Goal: Check status: Check status

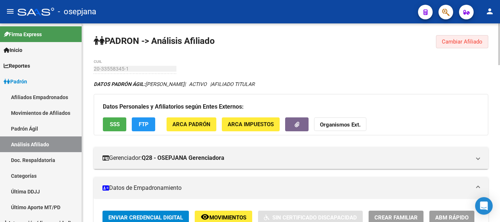
click at [467, 41] on span "Cambiar Afiliado" at bounding box center [462, 41] width 41 height 7
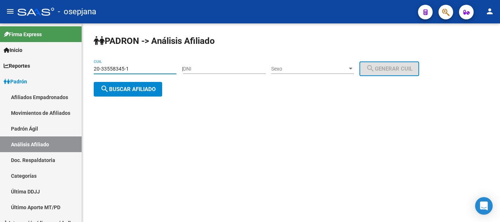
drag, startPoint x: 94, startPoint y: 68, endPoint x: 133, endPoint y: 68, distance: 38.5
click at [133, 68] on input "20-33558345-1" at bounding box center [135, 69] width 83 height 6
paste input "7-40737546-2"
click at [125, 89] on span "search Buscar afiliado" at bounding box center [127, 89] width 55 height 7
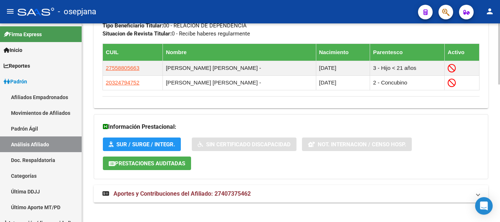
scroll to position [448, 0]
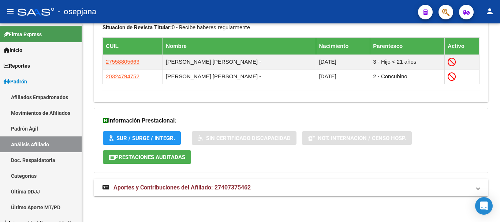
click at [179, 186] on span "Aportes y Contribuciones del Afiliado: 27407375462" at bounding box center [182, 187] width 137 height 7
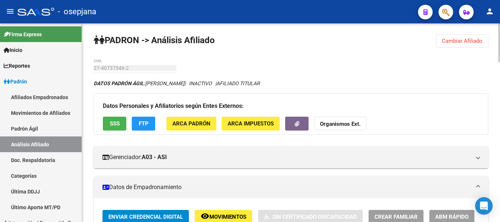
scroll to position [0, 0]
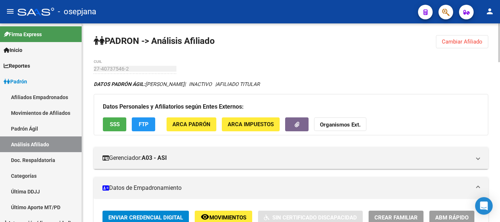
click at [457, 41] on span "Cambiar Afiliado" at bounding box center [462, 41] width 41 height 7
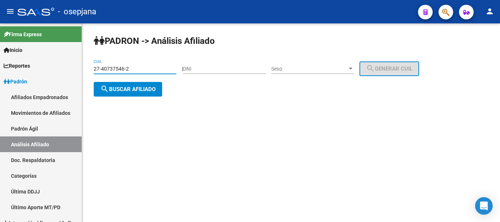
drag, startPoint x: 95, startPoint y: 70, endPoint x: 132, endPoint y: 68, distance: 37.4
click at [132, 68] on input "27-40737546-2" at bounding box center [135, 69] width 83 height 6
paste input "0-25156456-7"
click at [126, 86] on span "search Buscar afiliado" at bounding box center [127, 89] width 55 height 7
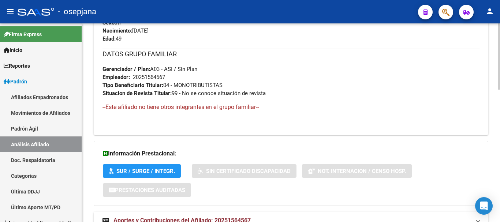
scroll to position [399, 0]
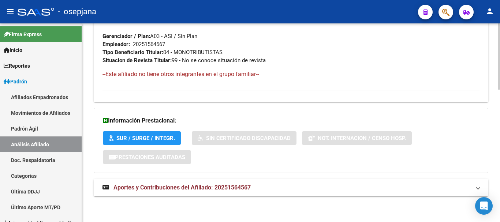
click at [173, 188] on span "Aportes y Contribuciones del Afiliado: 20251564567" at bounding box center [182, 187] width 137 height 7
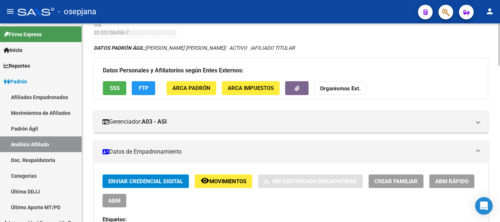
scroll to position [0, 0]
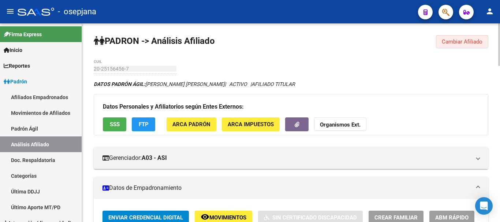
drag, startPoint x: 456, startPoint y: 42, endPoint x: 238, endPoint y: 49, distance: 218.8
click at [456, 41] on span "Cambiar Afiliado" at bounding box center [462, 41] width 41 height 7
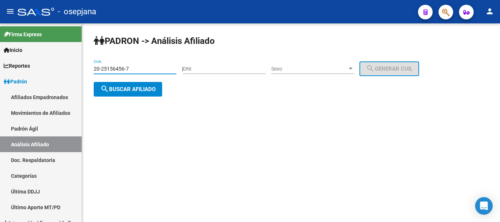
drag, startPoint x: 95, startPoint y: 68, endPoint x: 130, endPoint y: 69, distance: 35.9
click at [130, 69] on input "20-25156456-7" at bounding box center [135, 69] width 83 height 6
paste input "7-26338319-8"
type input "27-26338319-8"
click at [118, 89] on span "search Buscar afiliado" at bounding box center [127, 89] width 55 height 7
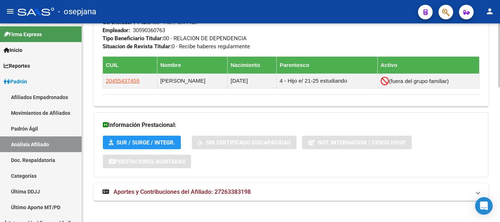
scroll to position [418, 0]
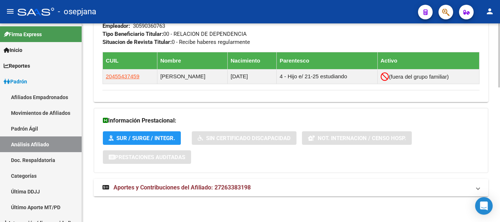
click at [169, 188] on span "Aportes y Contribuciones del Afiliado: 27263383198" at bounding box center [182, 187] width 137 height 7
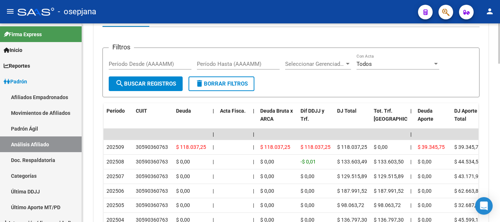
scroll to position [638, 0]
